Goal: Task Accomplishment & Management: Manage account settings

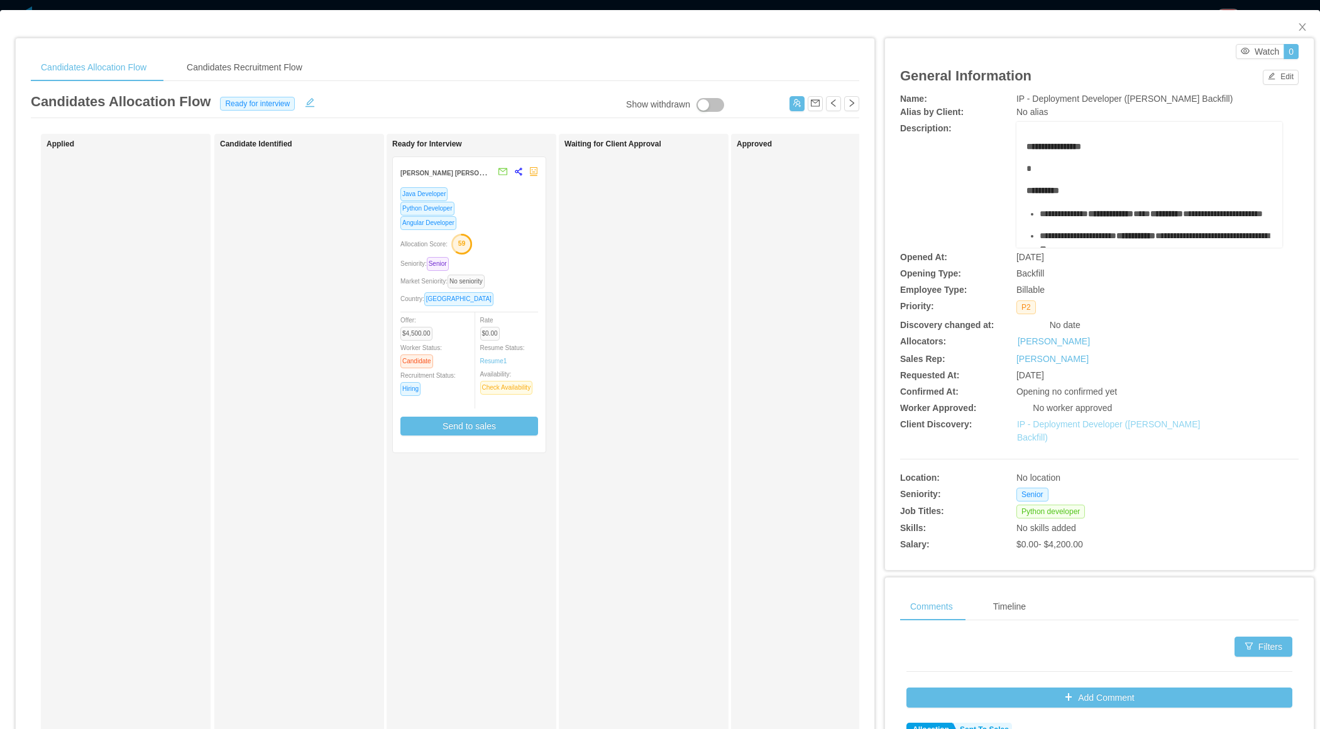
click at [1087, 428] on link "IP - Deployment Developer (Kavyn Franco's Backfill)" at bounding box center [1109, 430] width 184 height 23
click at [674, 425] on div "Waiting for Client Approval" at bounding box center [653, 448] width 176 height 617
click at [1298, 28] on icon "icon: close" at bounding box center [1303, 27] width 10 height 10
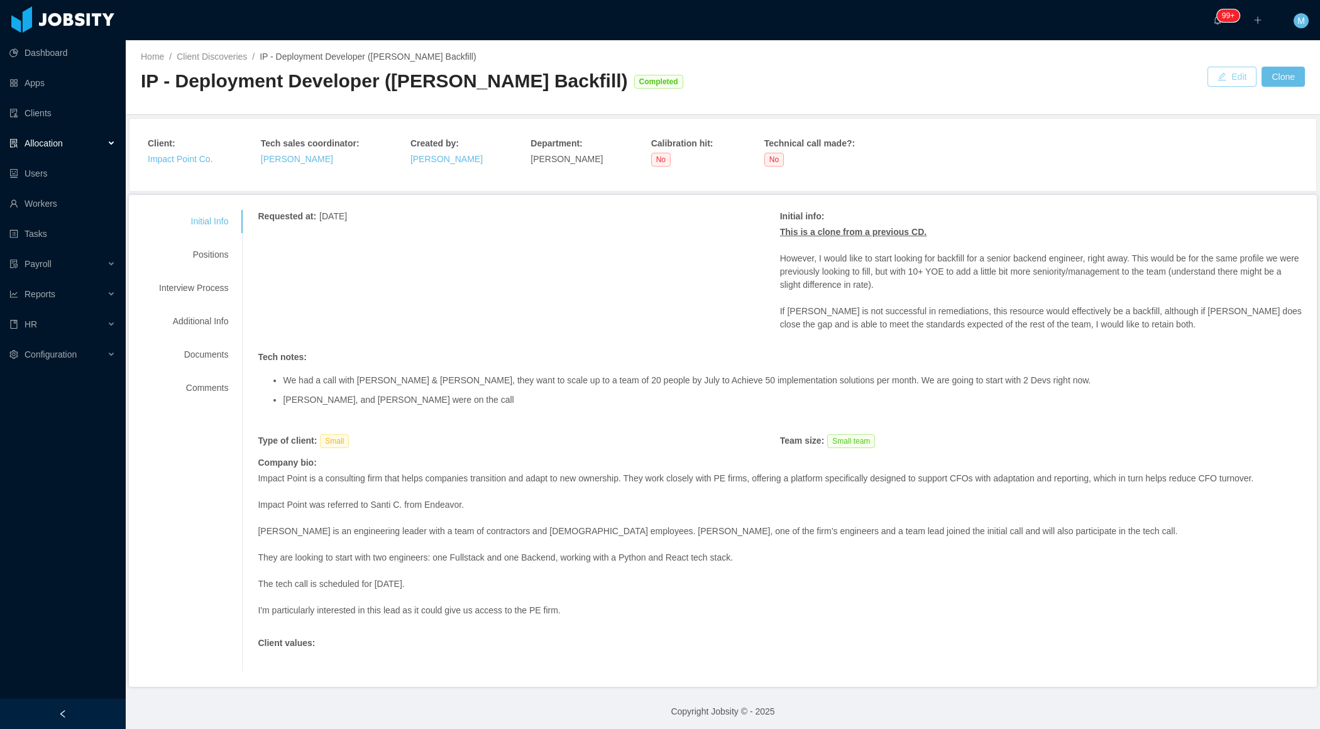
click at [1233, 77] on button "Edit" at bounding box center [1232, 77] width 49 height 20
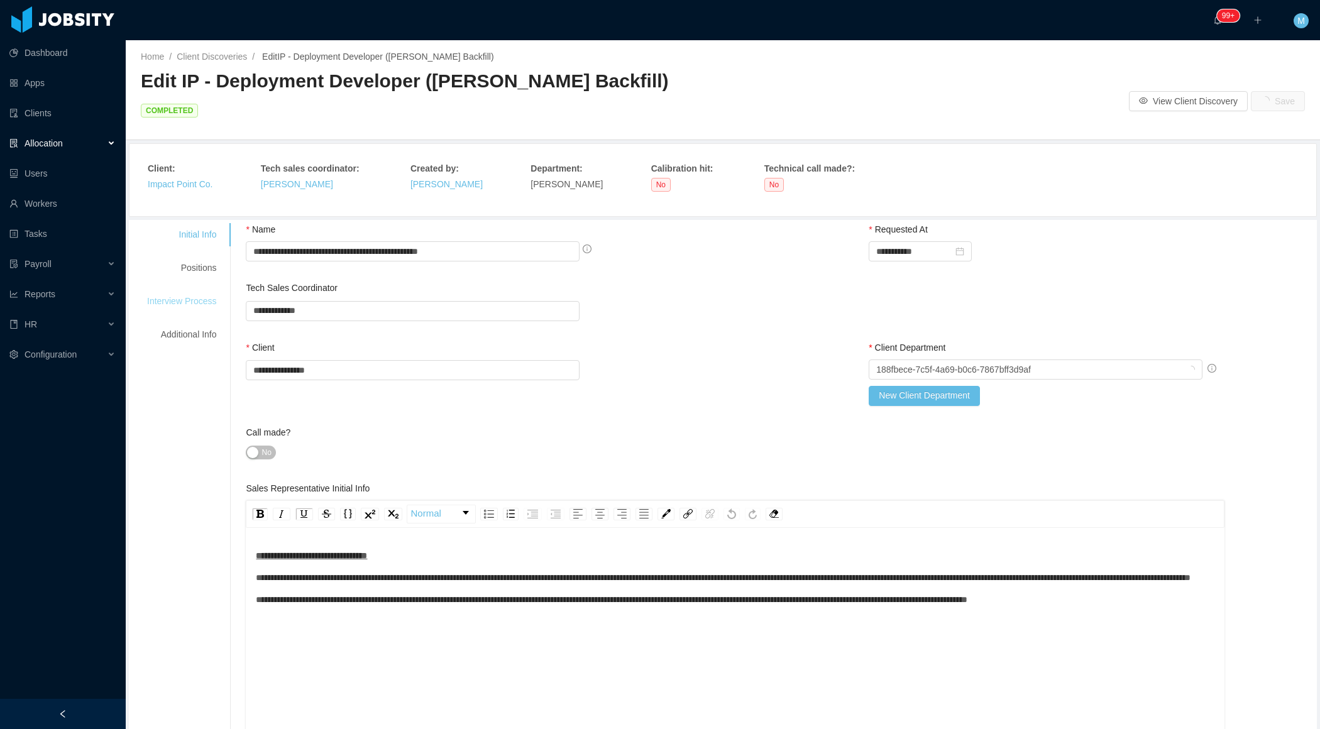
click at [208, 290] on div "Interview Process" at bounding box center [181, 301] width 99 height 23
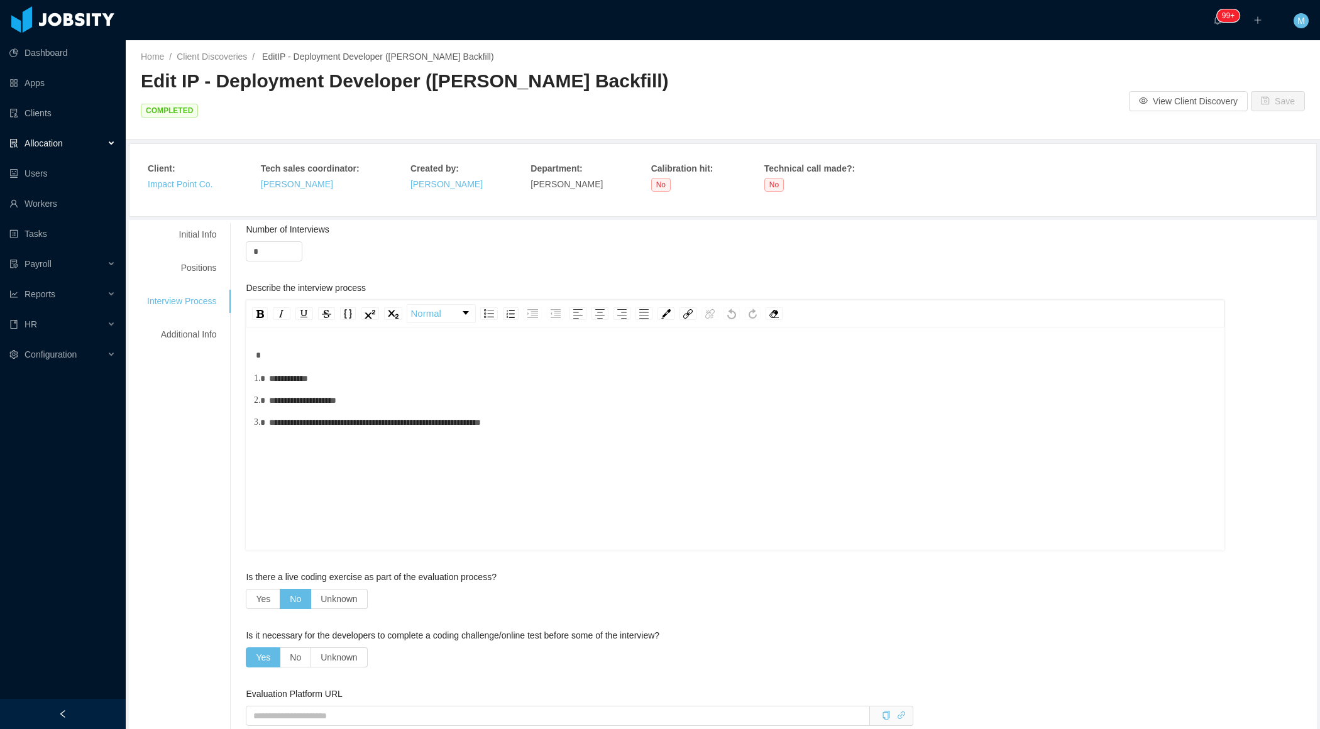
click at [622, 416] on div "**********" at bounding box center [742, 422] width 946 height 13
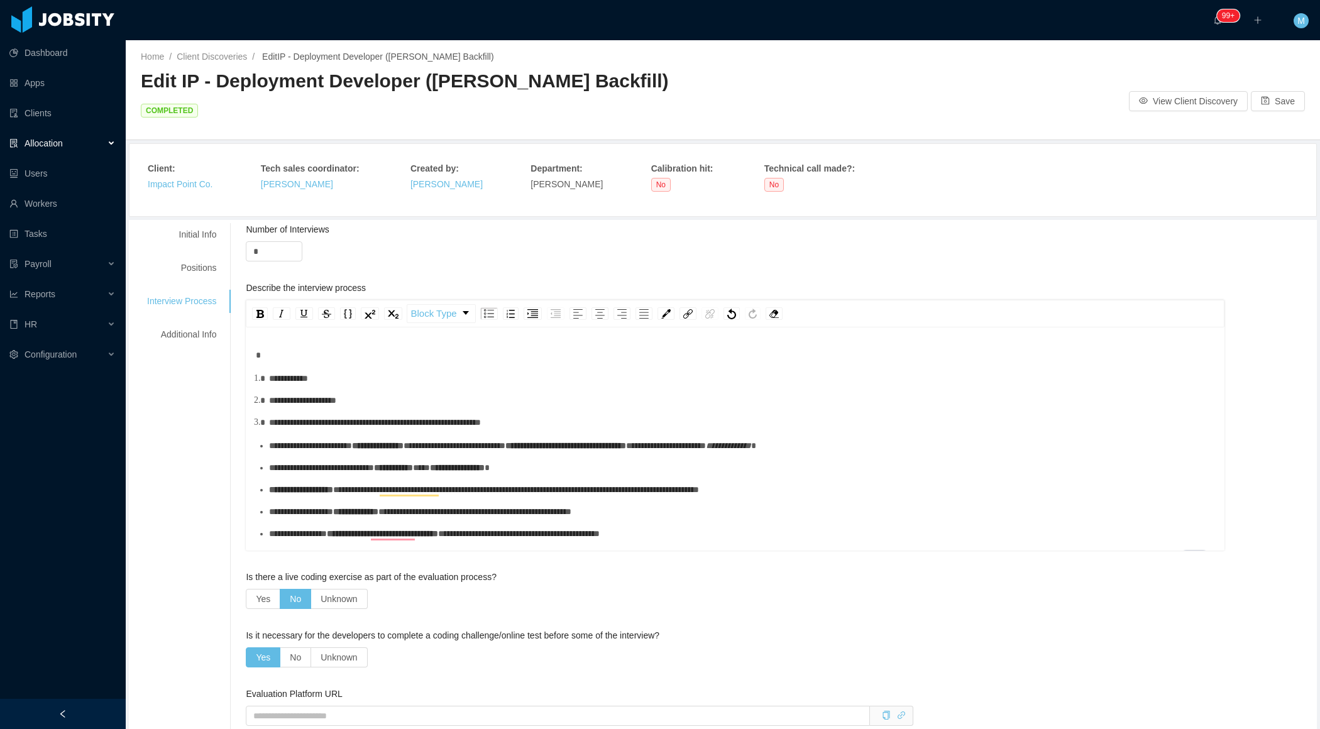
scroll to position [16, 0]
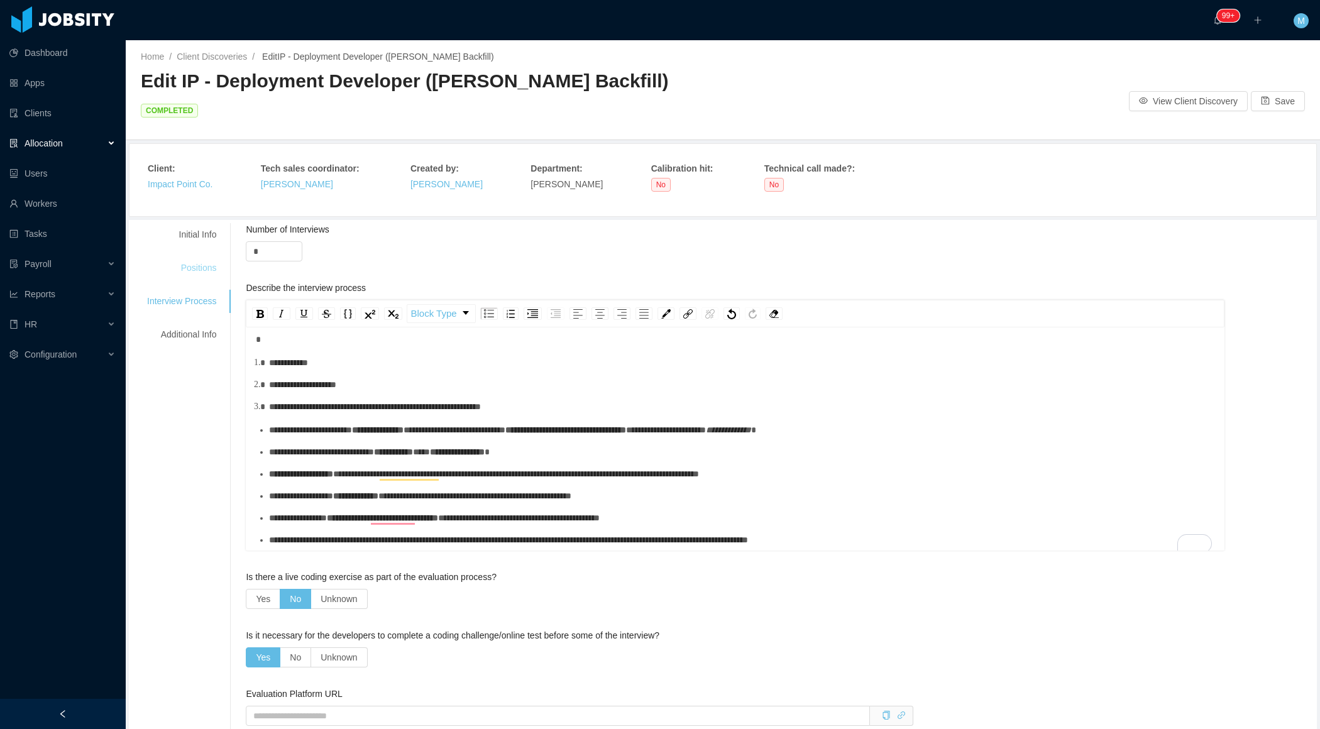
click at [204, 257] on div "Positions" at bounding box center [181, 268] width 99 height 23
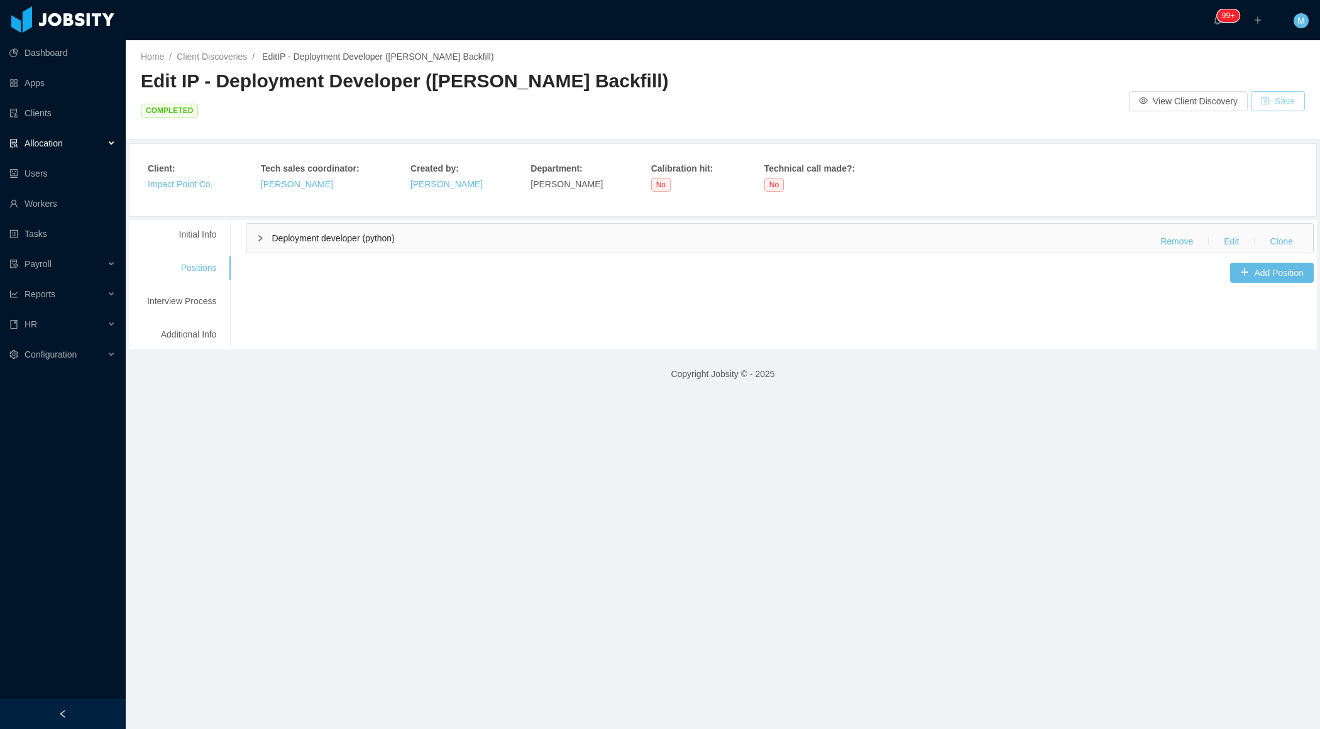
click at [1282, 91] on button "Save" at bounding box center [1278, 101] width 54 height 20
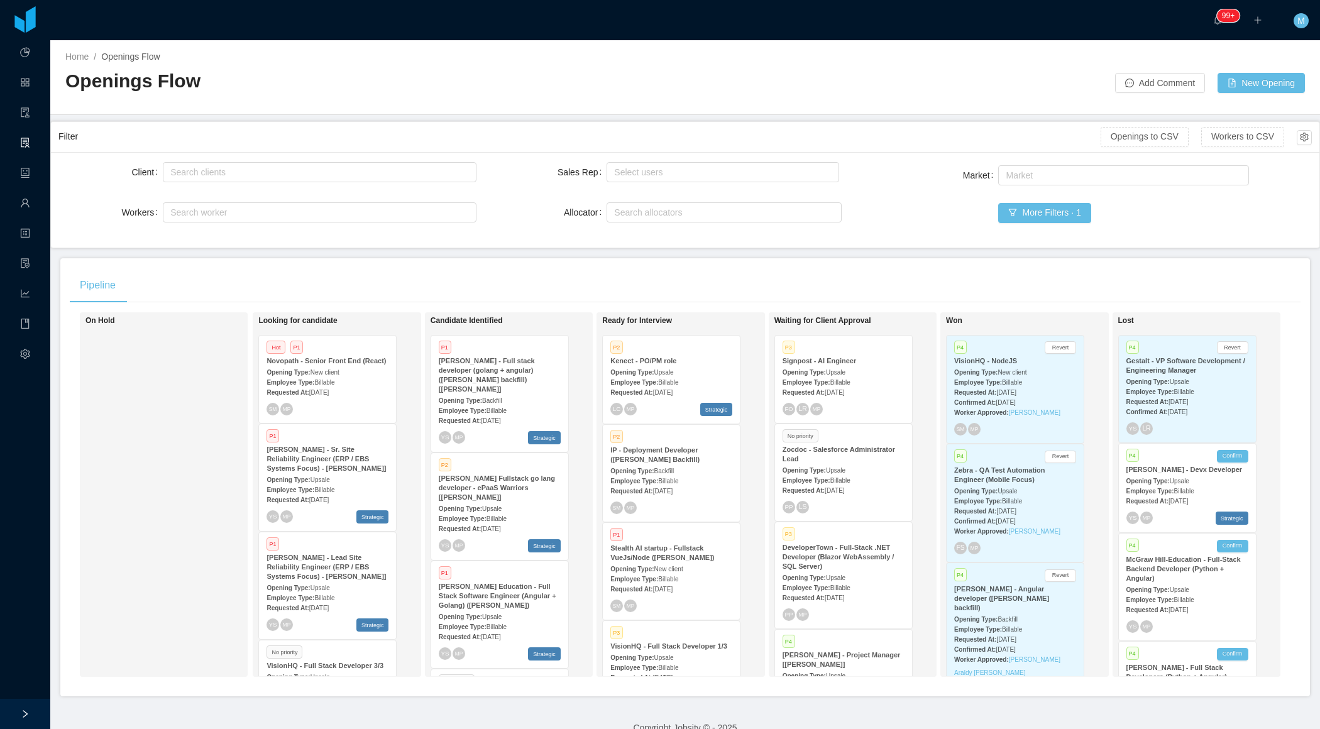
click at [511, 283] on div "Pipeline" at bounding box center [685, 285] width 1231 height 35
